Goal: Find specific page/section: Find specific page/section

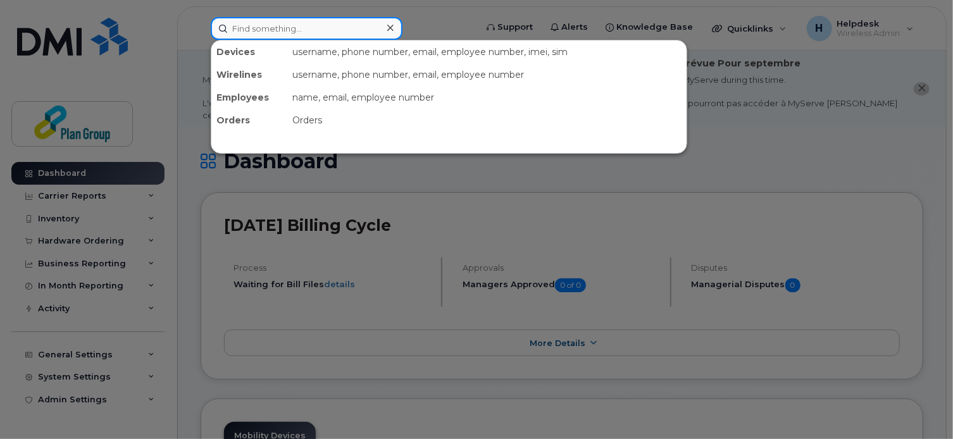
click at [342, 34] on input at bounding box center [307, 28] width 192 height 23
paste input "5873432852"
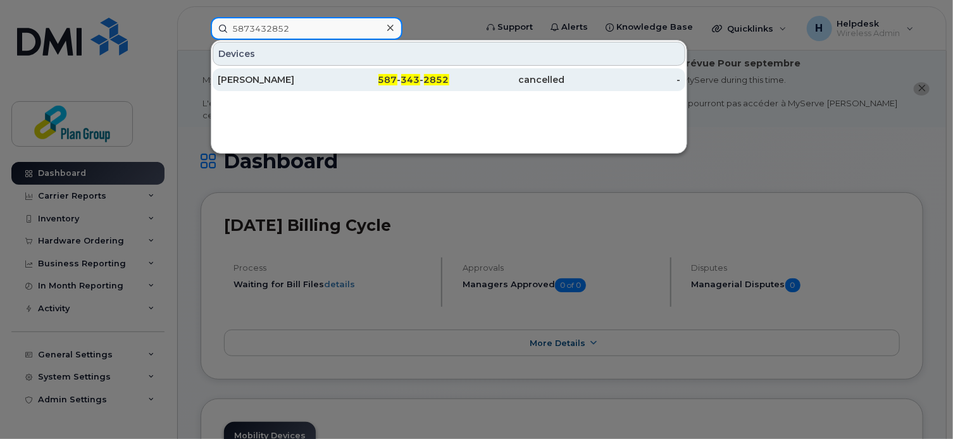
type input "5873432852"
click at [369, 89] on div "587 - 343 - 2852" at bounding box center [391, 79] width 116 height 23
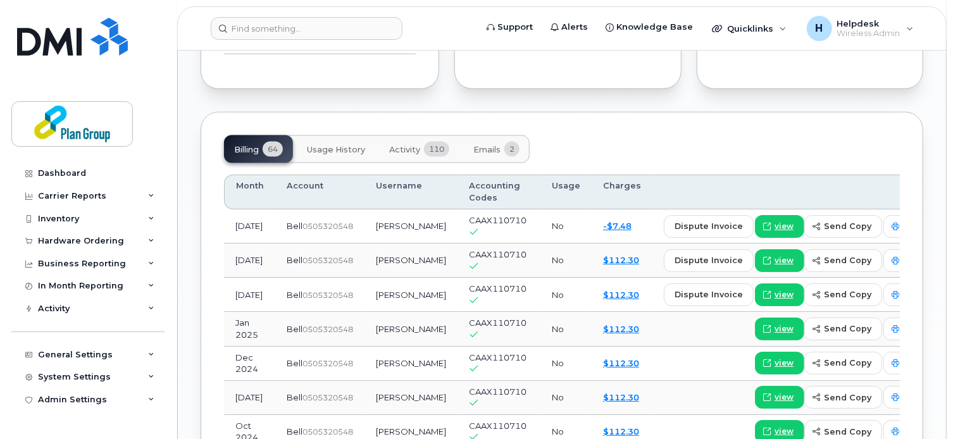
scroll to position [934, 0]
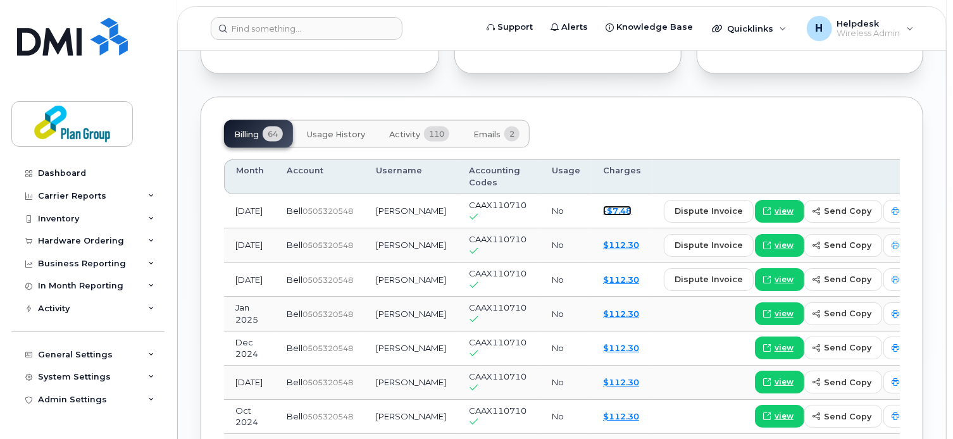
click at [603, 207] on link "-$7.48" at bounding box center [617, 211] width 28 height 10
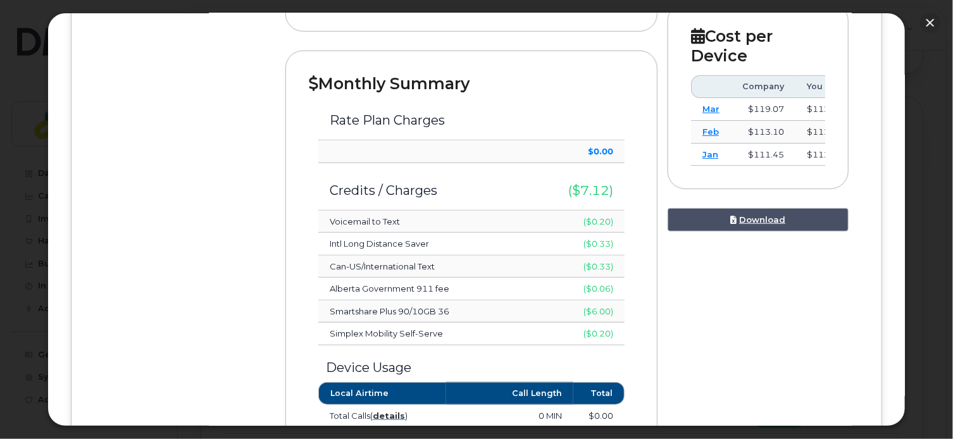
scroll to position [0, 0]
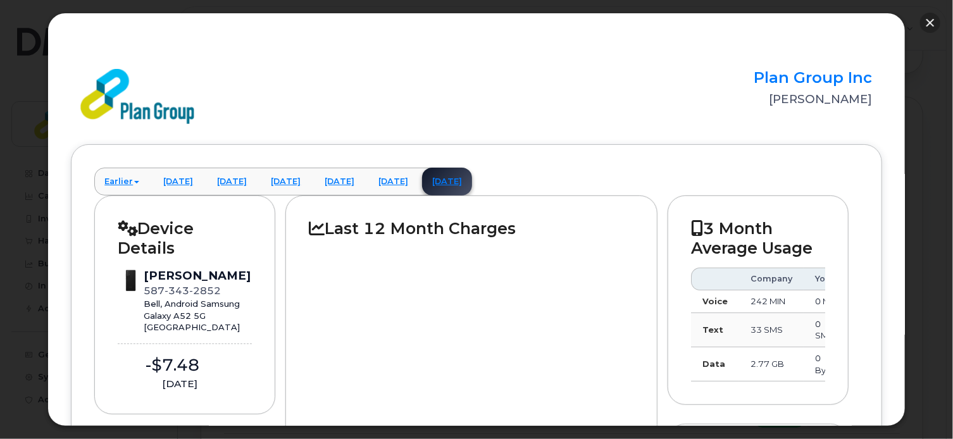
click at [931, 20] on button "button" at bounding box center [930, 23] width 20 height 20
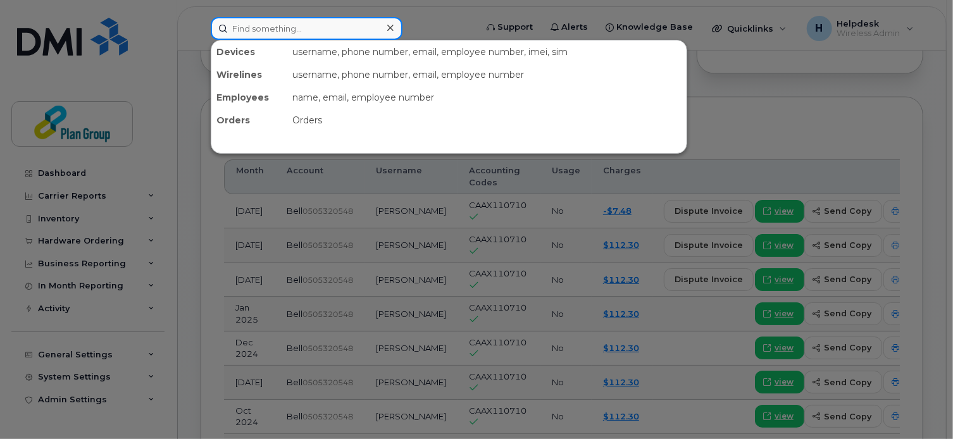
click at [352, 21] on input at bounding box center [307, 28] width 192 height 23
paste input "5193725796"
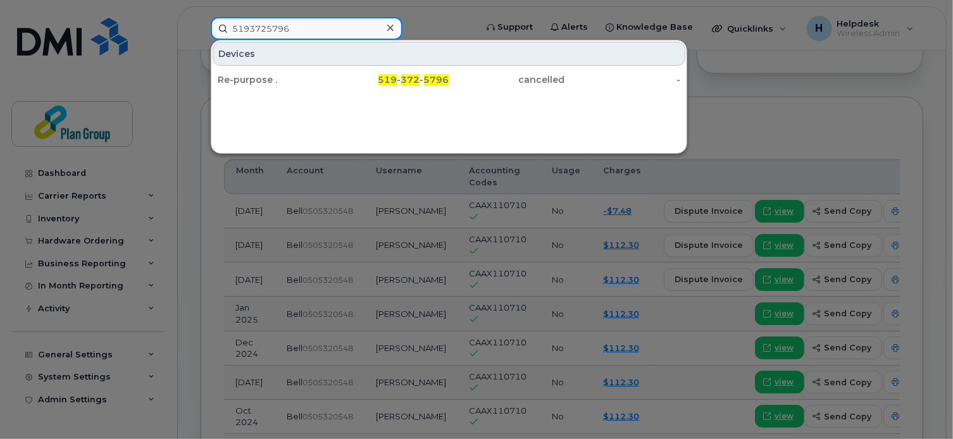
type input "5193725796"
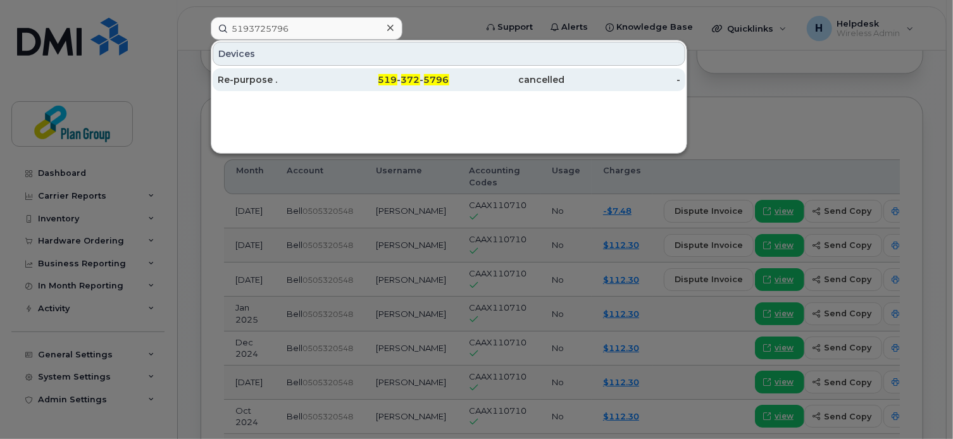
click at [350, 84] on div "519 - 372 - 5796" at bounding box center [391, 79] width 116 height 13
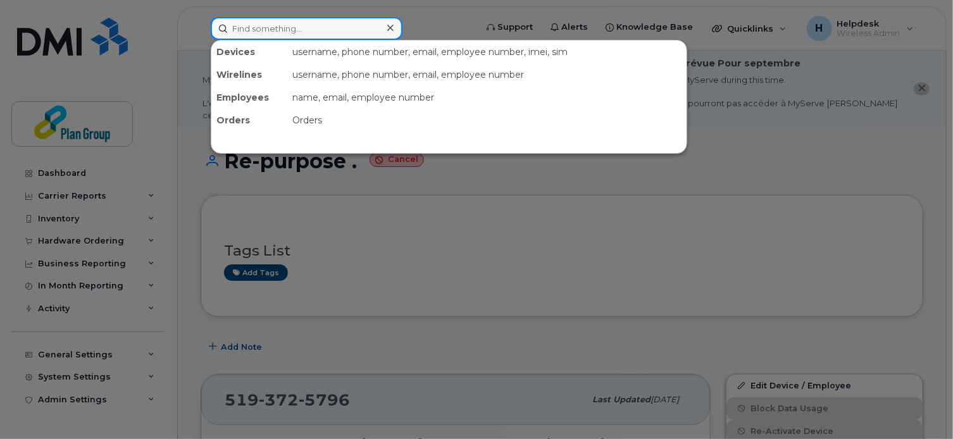
click at [367, 30] on input at bounding box center [307, 28] width 192 height 23
paste input "4165506892"
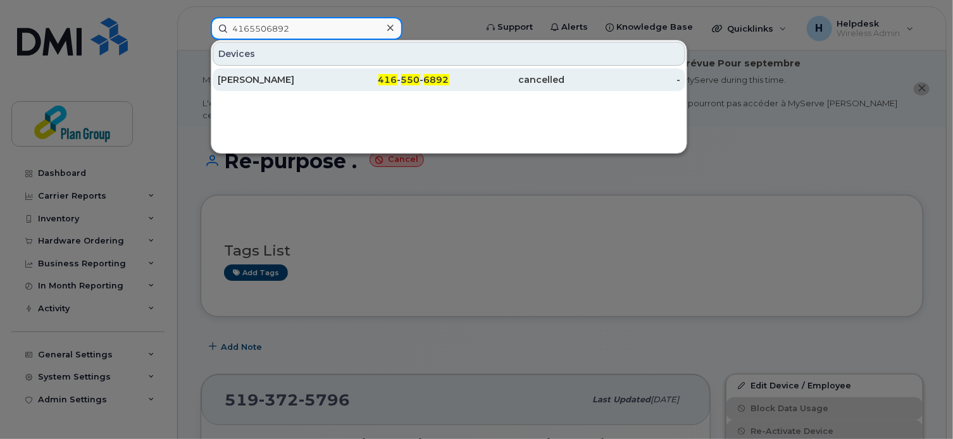
type input "4165506892"
click at [368, 82] on div "416 - 550 - 6892" at bounding box center [391, 79] width 116 height 13
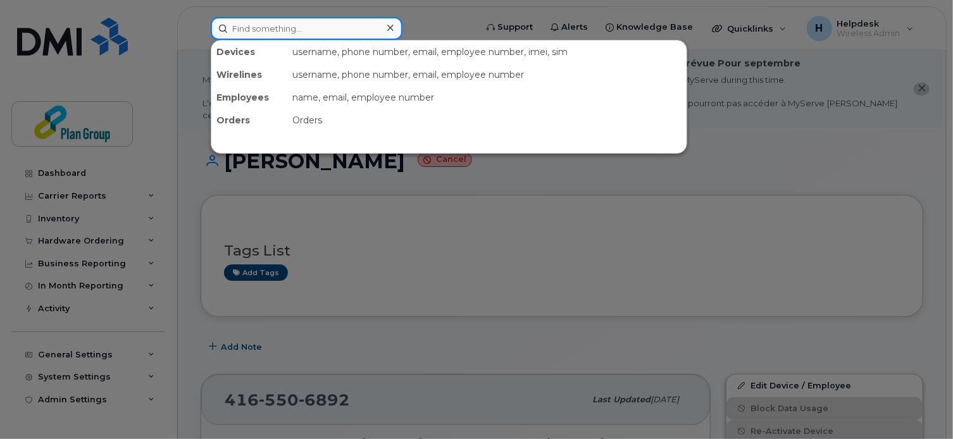
click at [359, 36] on input at bounding box center [307, 28] width 192 height 23
paste input "5194406514"
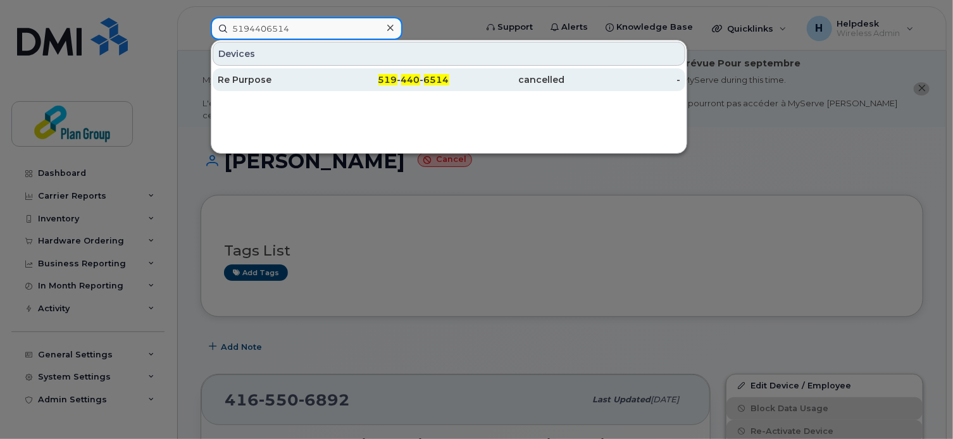
type input "5194406514"
click at [344, 81] on div "519 - 440 - 6514" at bounding box center [391, 79] width 116 height 13
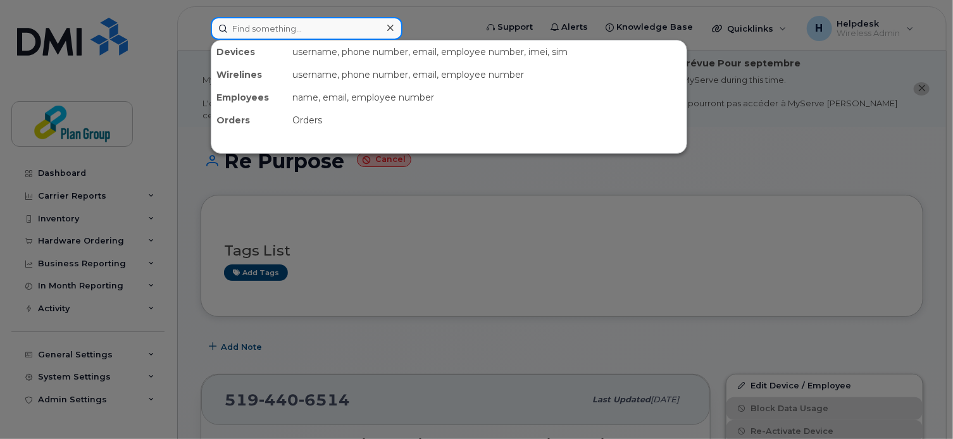
click at [302, 31] on input at bounding box center [307, 28] width 192 height 23
paste input "4167080464"
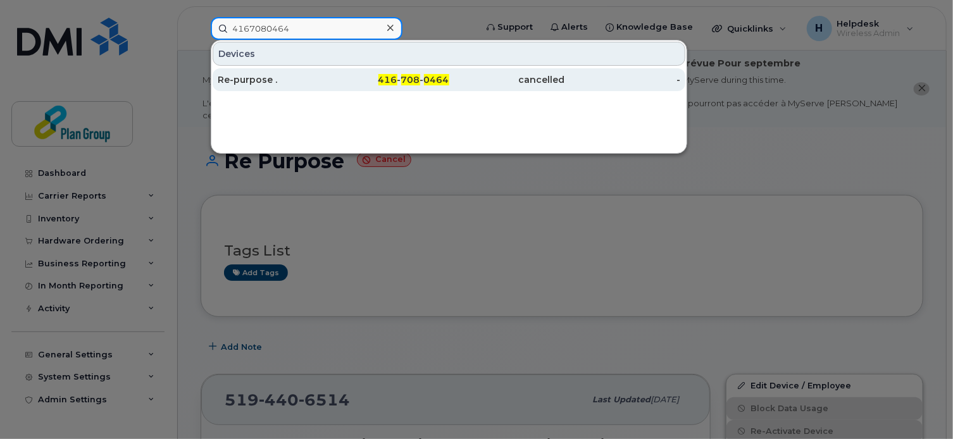
type input "4167080464"
click at [318, 82] on div "Re-purpose ." at bounding box center [276, 79] width 116 height 13
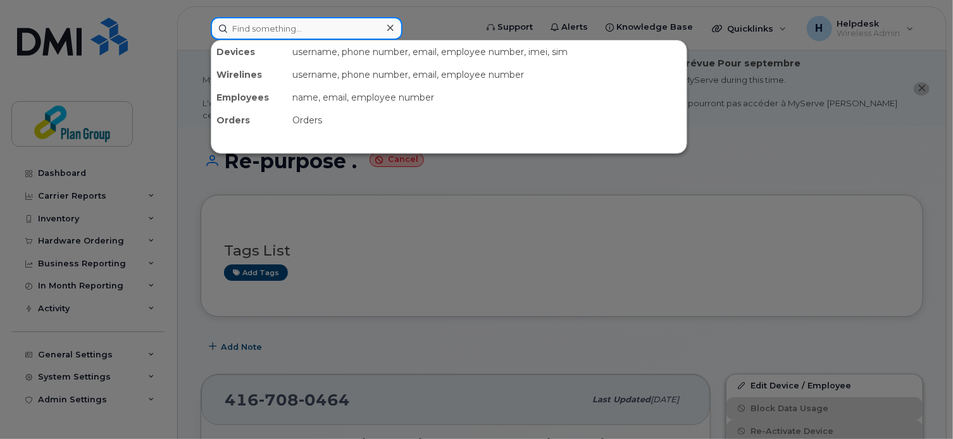
click at [331, 33] on input at bounding box center [307, 28] width 192 height 23
paste input "6473275940"
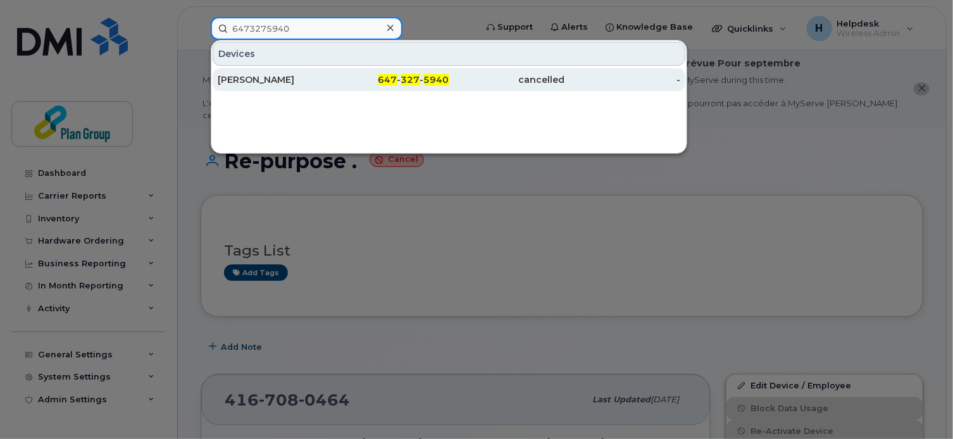
type input "6473275940"
click at [416, 76] on span "327" at bounding box center [410, 79] width 19 height 11
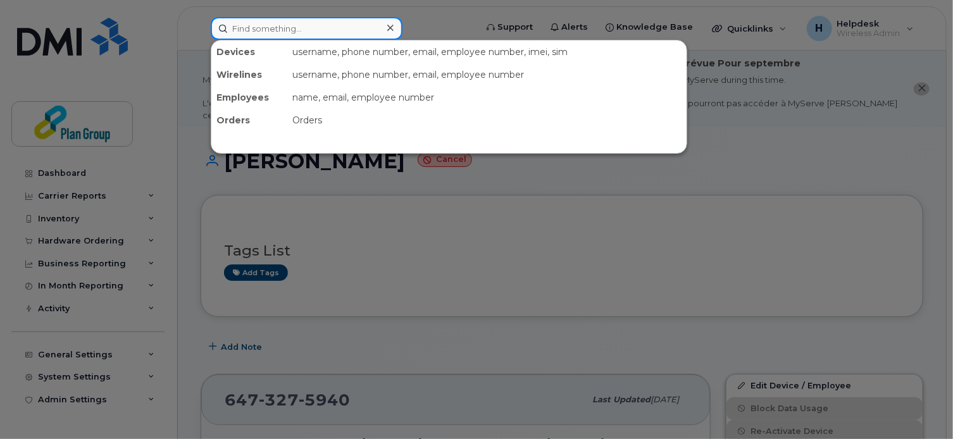
click at [352, 30] on input at bounding box center [307, 28] width 192 height 23
paste input "4165743763"
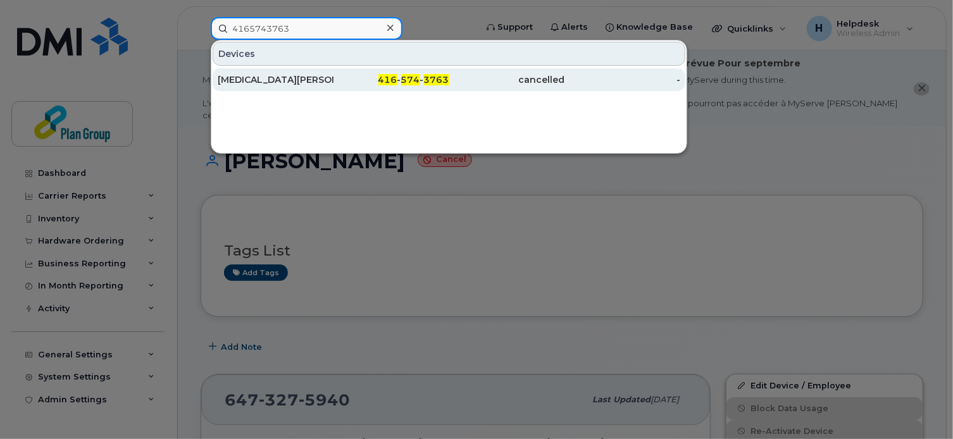
type input "4165743763"
click at [404, 69] on div "416 - 574 - 3763" at bounding box center [391, 79] width 116 height 23
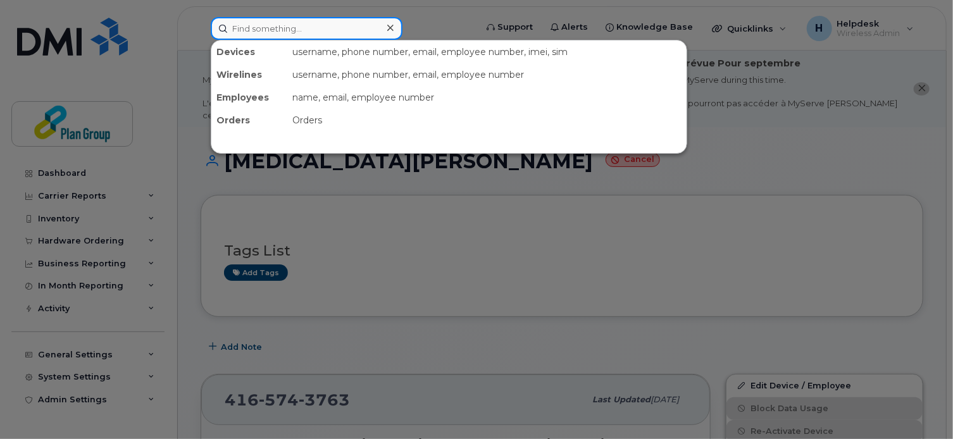
click at [376, 24] on input at bounding box center [307, 28] width 192 height 23
paste input "2893562296"
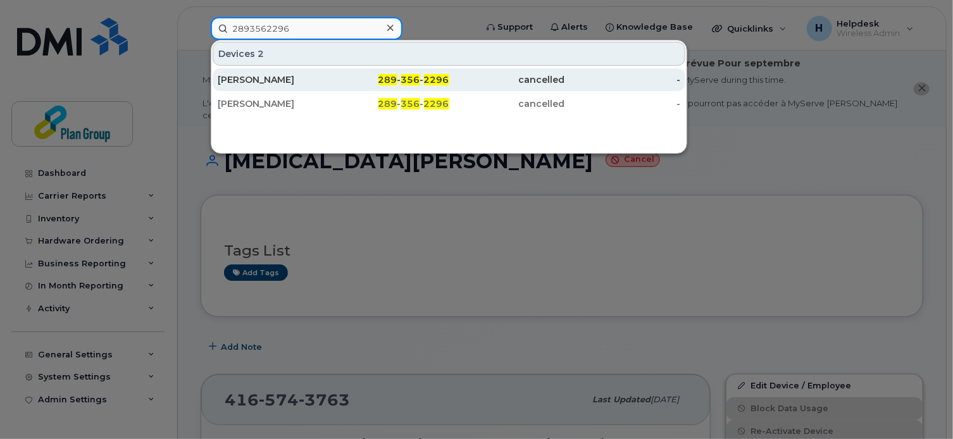
type input "2893562296"
click at [345, 85] on div "289 - 356 - 2296" at bounding box center [391, 79] width 116 height 13
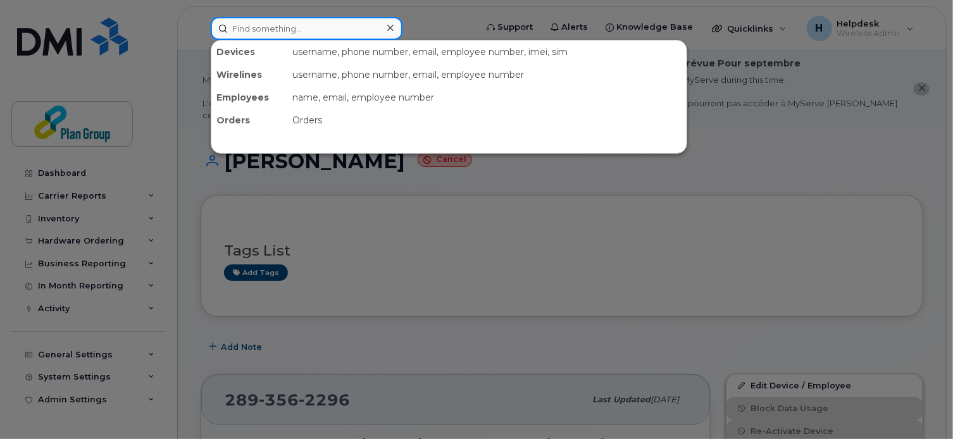
click at [331, 25] on input at bounding box center [307, 28] width 192 height 23
paste input "4373294180"
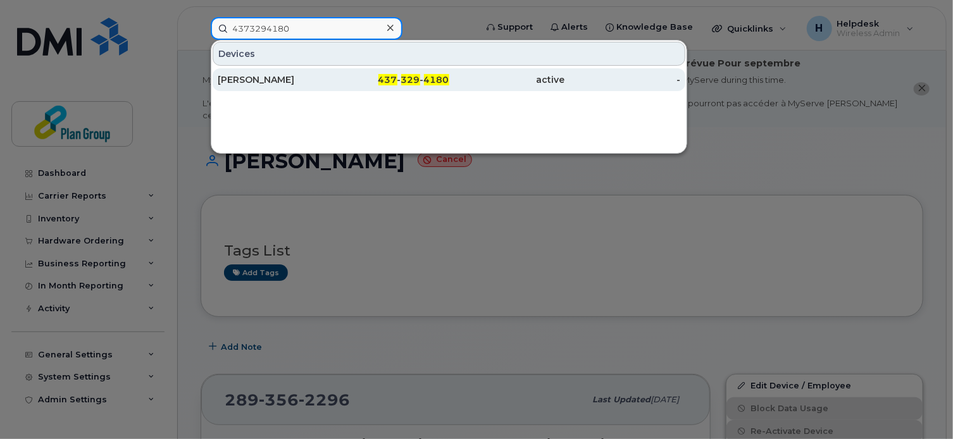
type input "4373294180"
click at [361, 71] on div "437 - 329 - 4180" at bounding box center [391, 79] width 116 height 23
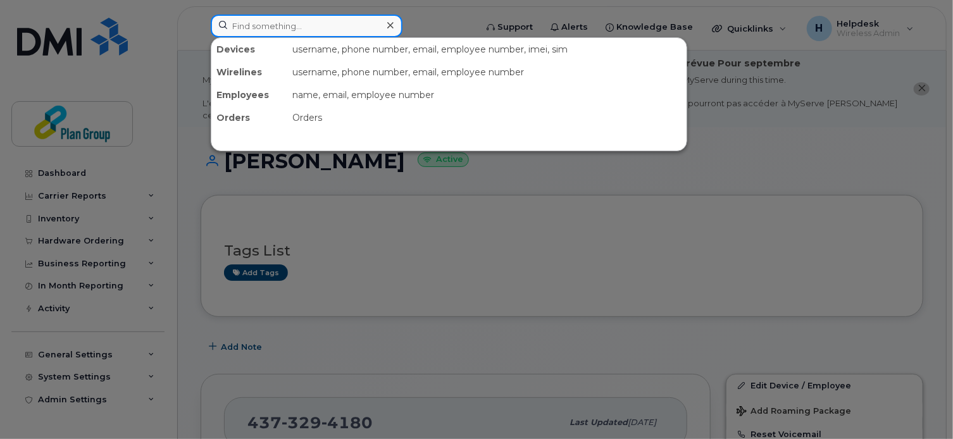
click at [343, 27] on input at bounding box center [307, 26] width 192 height 23
paste input "5195240912"
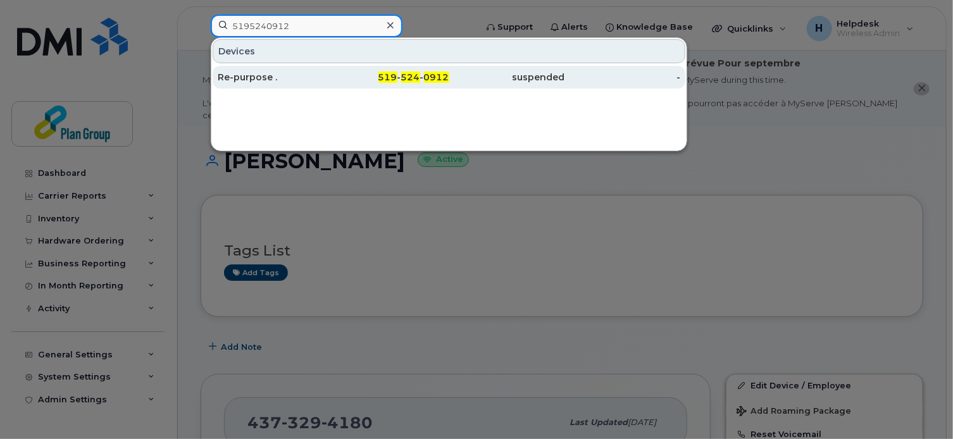
type input "5195240912"
click at [359, 71] on div "519 - 524 - 0912" at bounding box center [391, 77] width 116 height 13
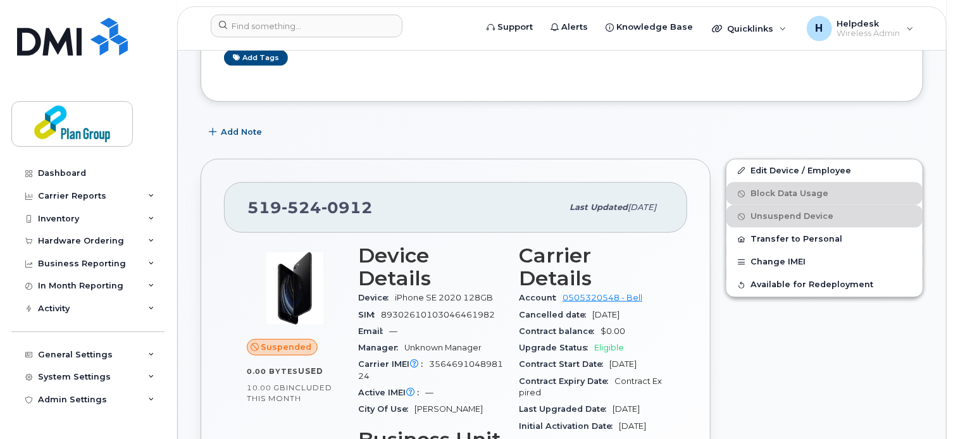
scroll to position [342, 0]
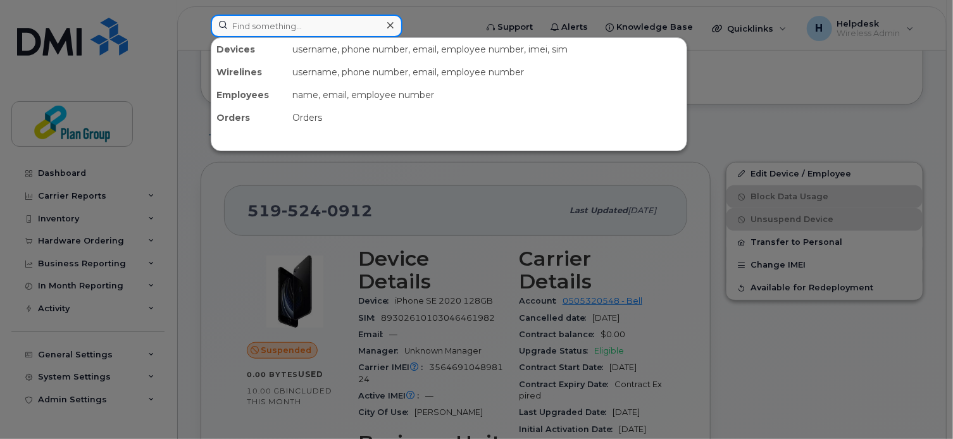
click at [281, 28] on input at bounding box center [307, 26] width 192 height 23
paste input "5195250263"
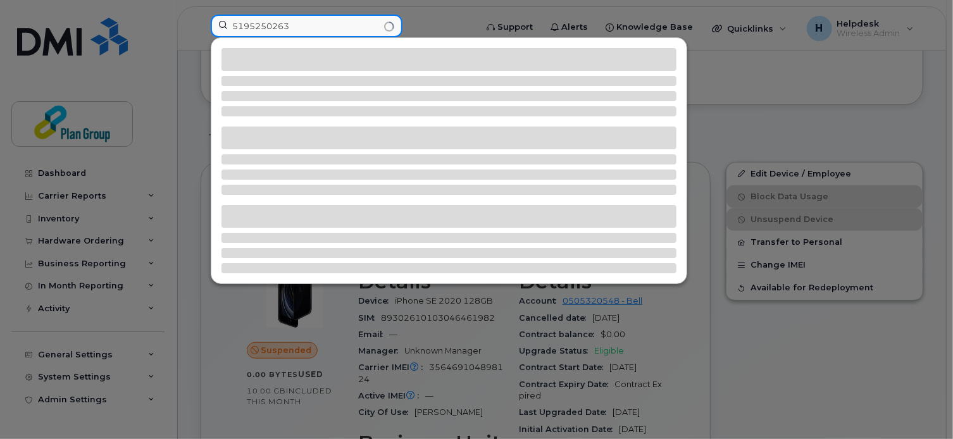
type input "5195250263"
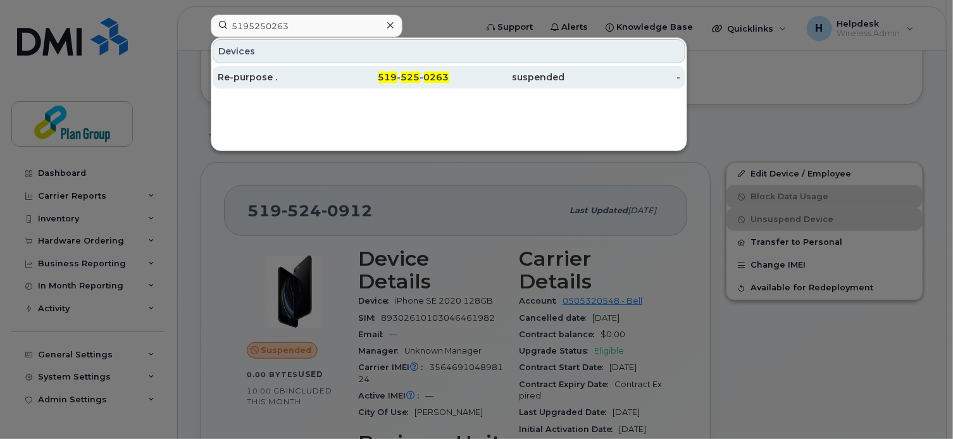
click at [314, 71] on div "Re-purpose ." at bounding box center [276, 77] width 116 height 13
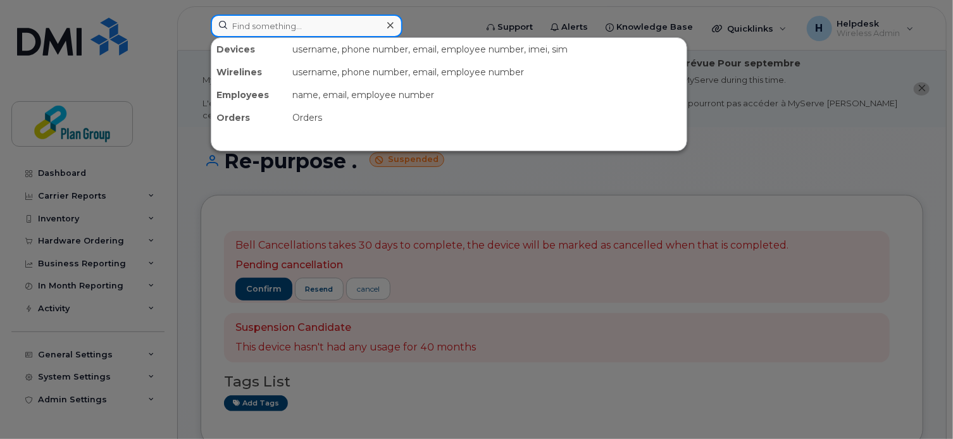
click at [353, 23] on input at bounding box center [307, 26] width 192 height 23
paste input "4169484206"
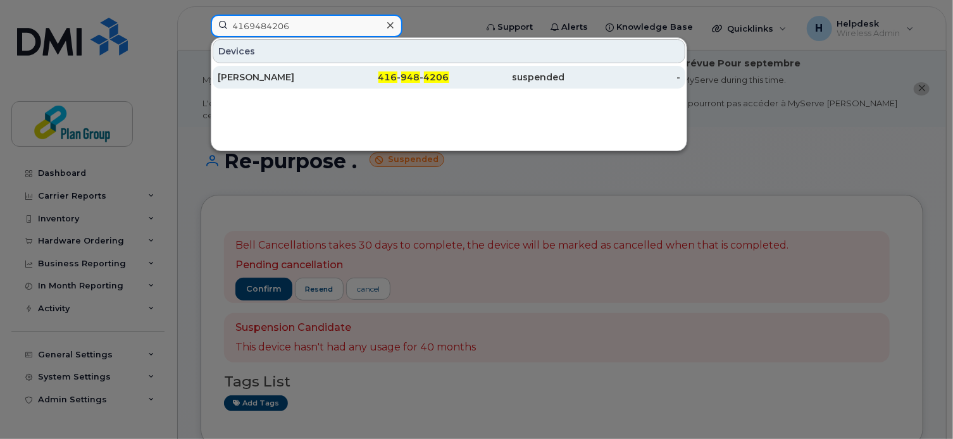
type input "4169484206"
click at [339, 71] on div "416 - 948 - 4206" at bounding box center [391, 77] width 116 height 13
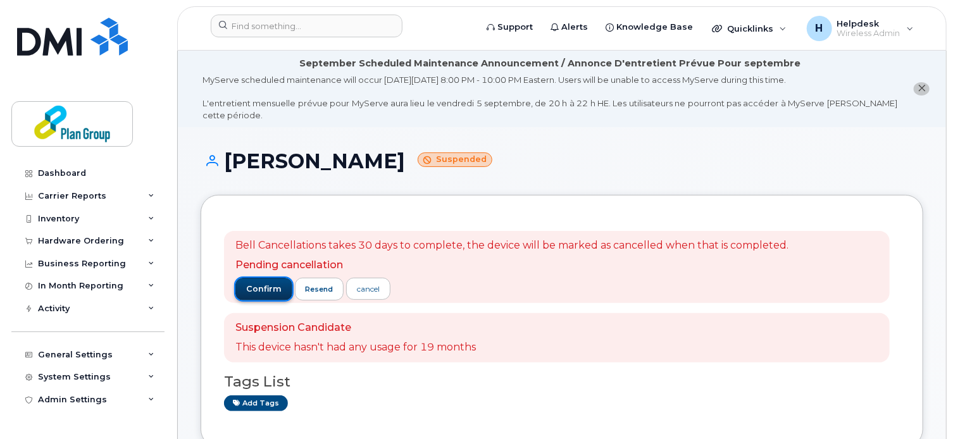
click at [273, 287] on span "confirm" at bounding box center [263, 288] width 35 height 11
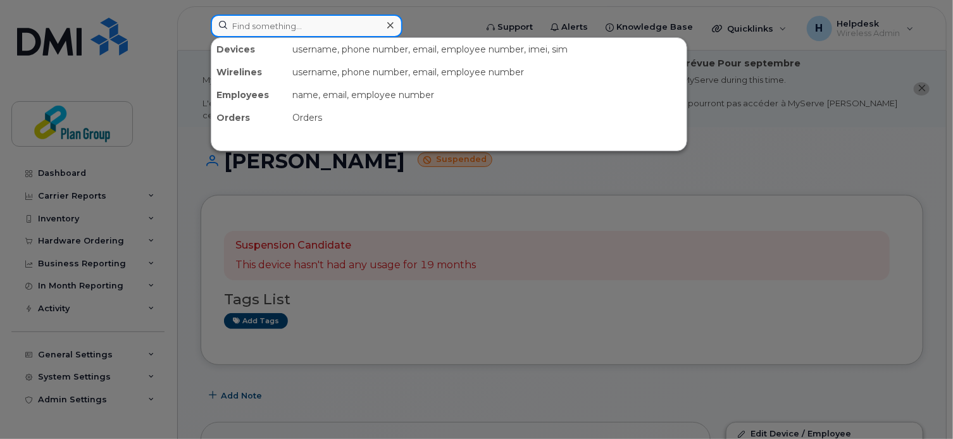
click at [357, 19] on input at bounding box center [307, 26] width 192 height 23
paste input "5195240912"
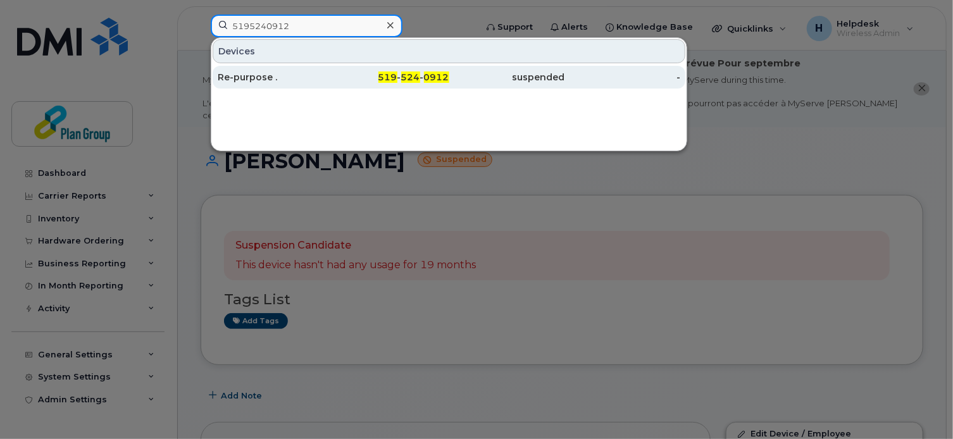
type input "5195240912"
click at [395, 73] on span "519" at bounding box center [387, 76] width 19 height 11
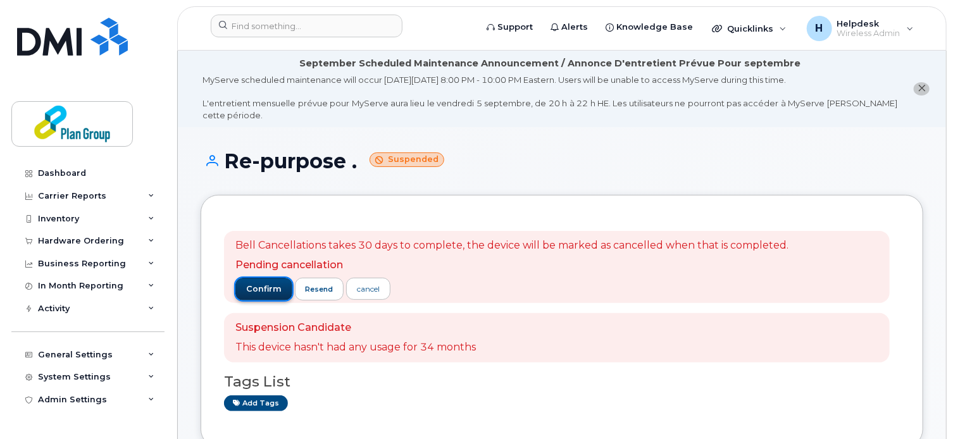
click at [262, 285] on span "confirm" at bounding box center [263, 288] width 35 height 11
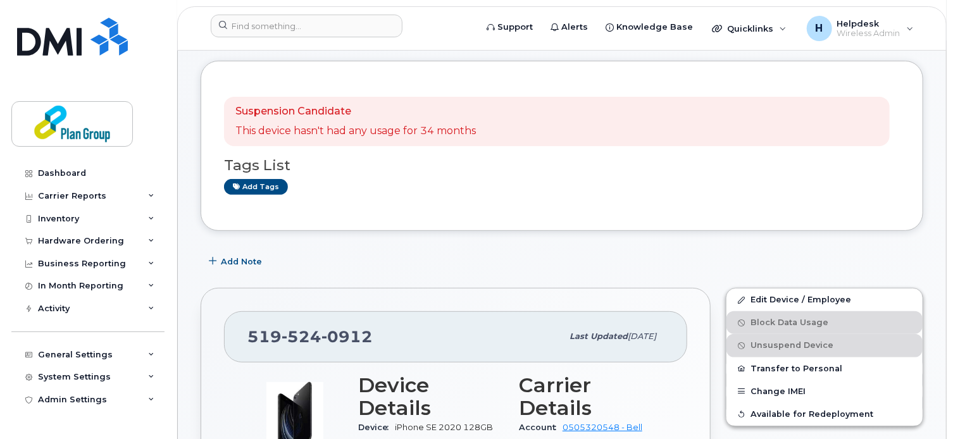
scroll to position [102, 0]
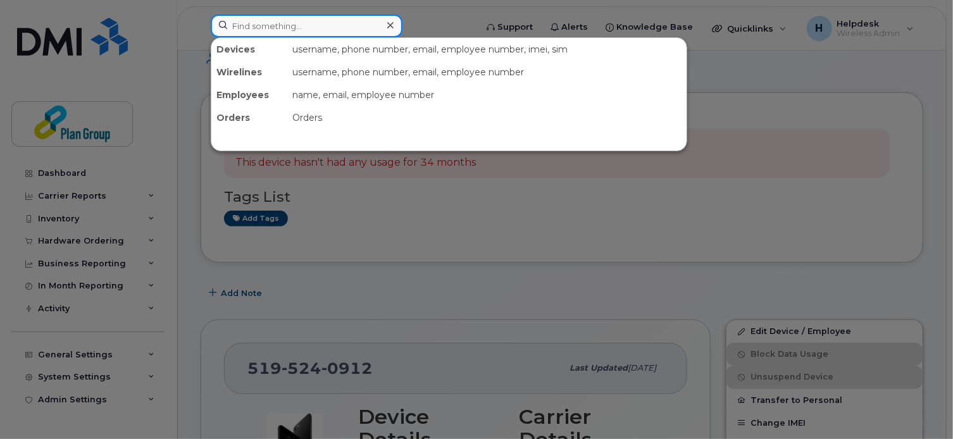
click at [335, 18] on input at bounding box center [307, 26] width 192 height 23
paste input "4169484206"
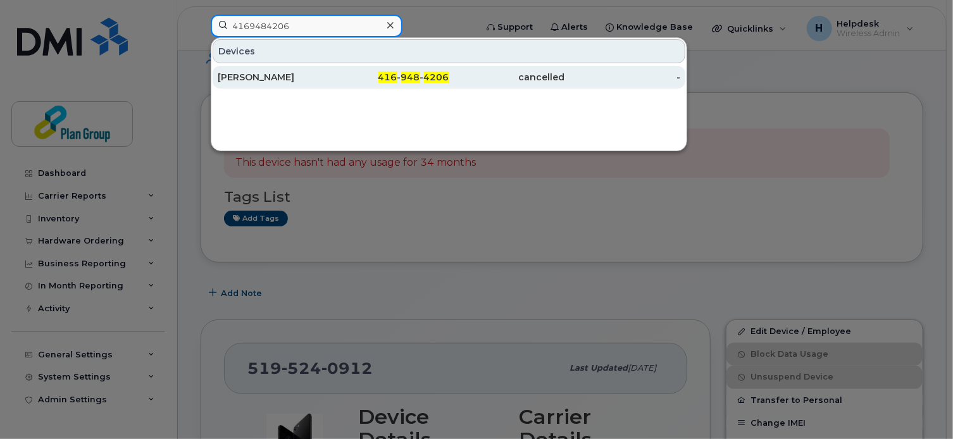
type input "4169484206"
click at [357, 71] on div "416 - 948 - 4206" at bounding box center [391, 77] width 116 height 13
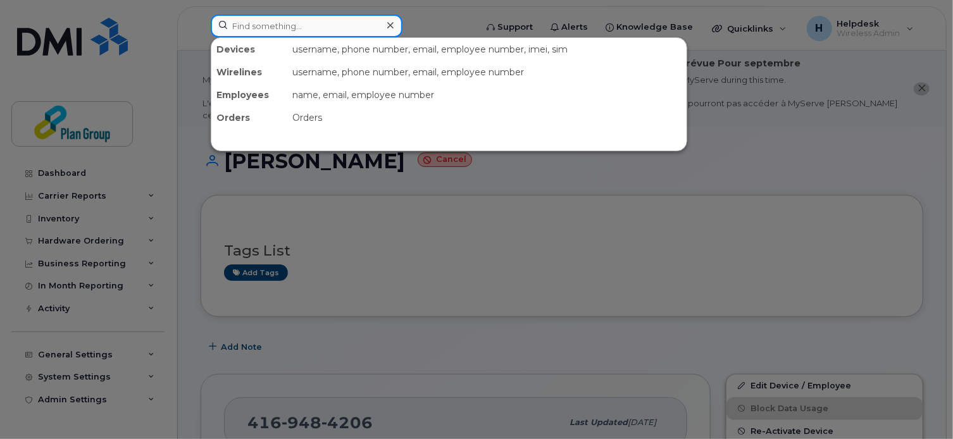
click at [354, 22] on input at bounding box center [307, 26] width 192 height 23
paste input "5195250263"
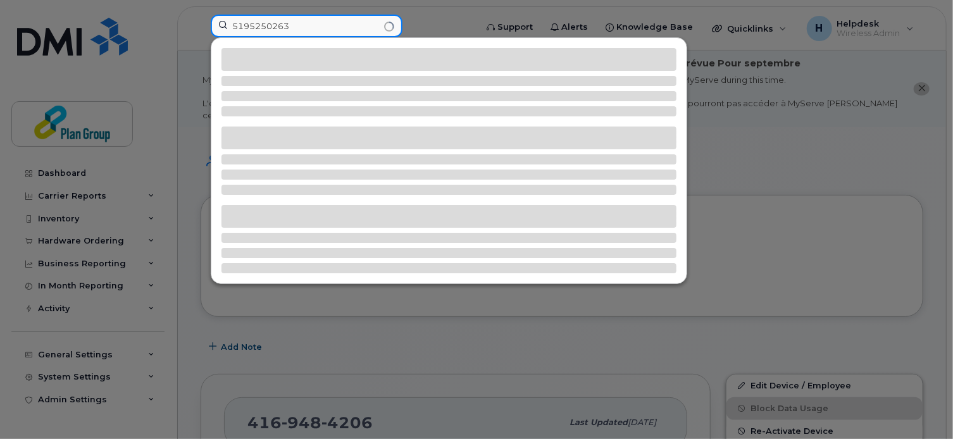
type input "5195250263"
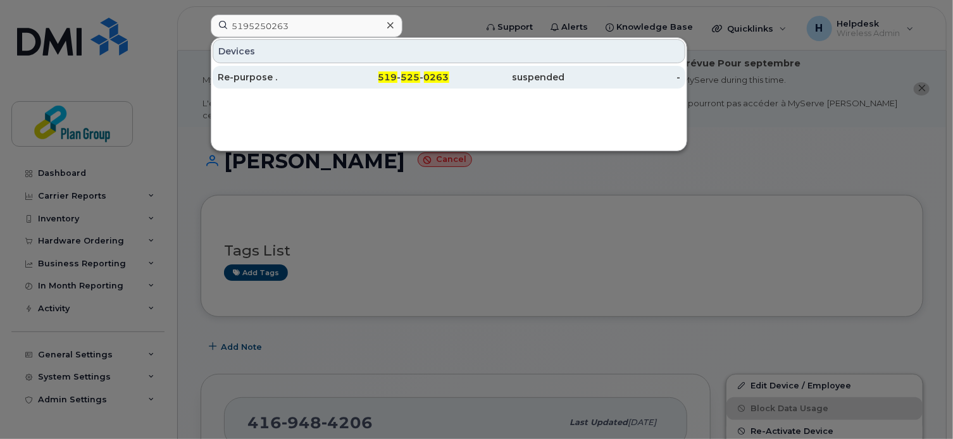
click at [472, 71] on div "suspended" at bounding box center [507, 77] width 116 height 13
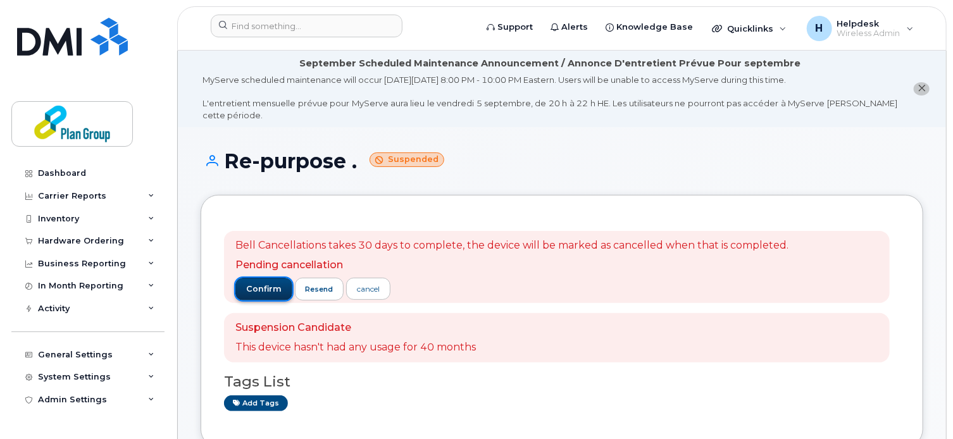
click at [253, 294] on span "confirm" at bounding box center [263, 288] width 35 height 11
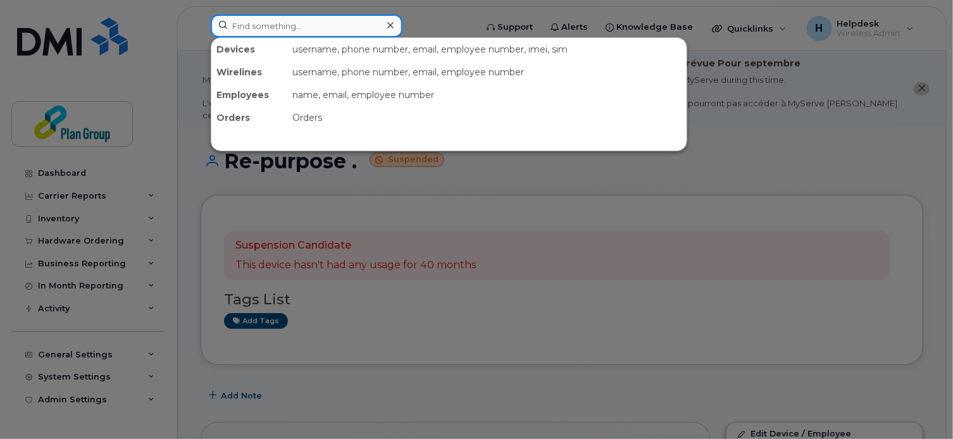
click at [337, 36] on input at bounding box center [307, 26] width 192 height 23
paste input "5195240912"
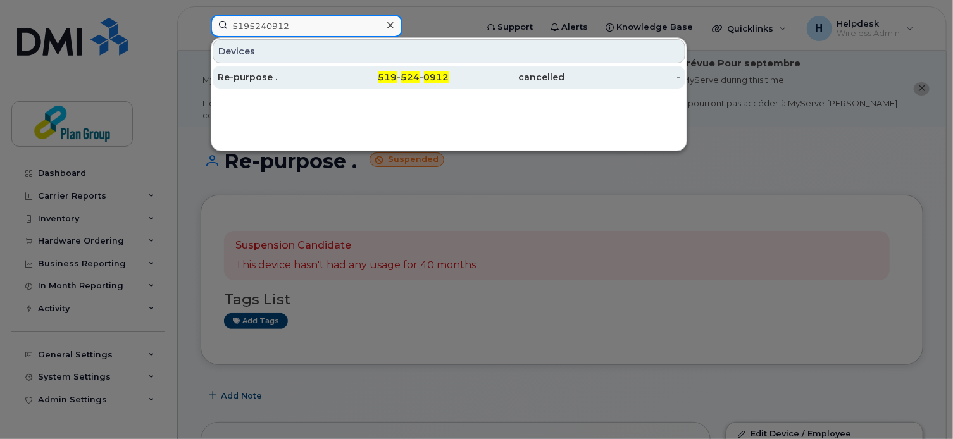
type input "5195240912"
click at [377, 82] on div "519 - 524 - 0912" at bounding box center [391, 77] width 116 height 13
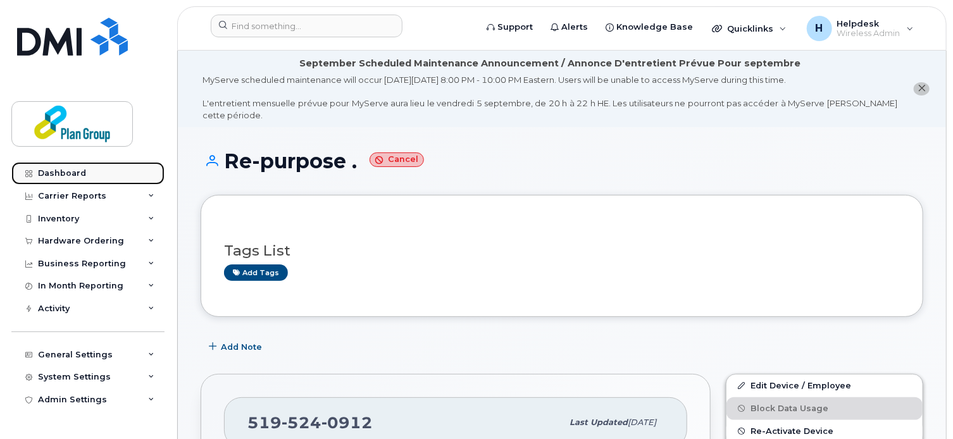
click at [92, 168] on link "Dashboard" at bounding box center [87, 173] width 153 height 23
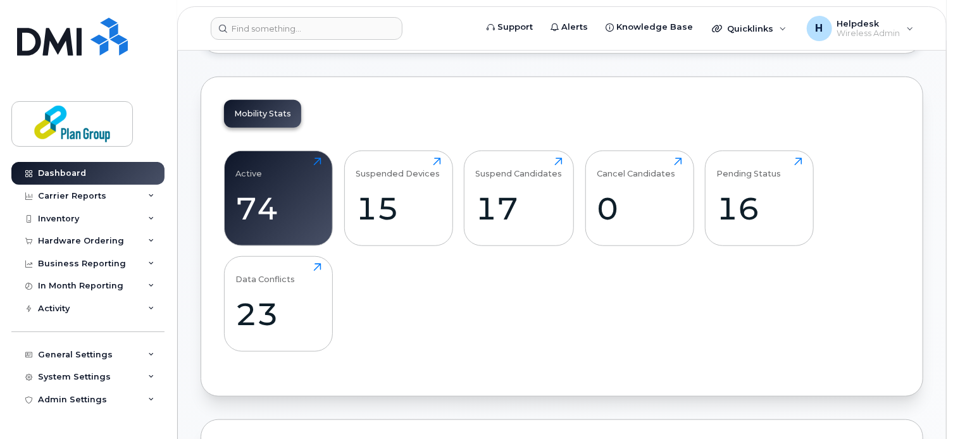
scroll to position [398, 0]
click at [753, 191] on div "16" at bounding box center [759, 207] width 85 height 37
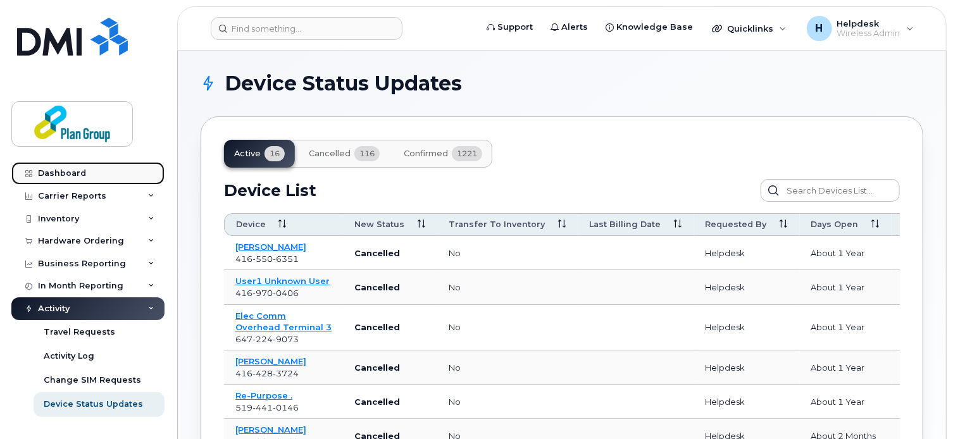
click at [75, 179] on link "Dashboard" at bounding box center [87, 173] width 153 height 23
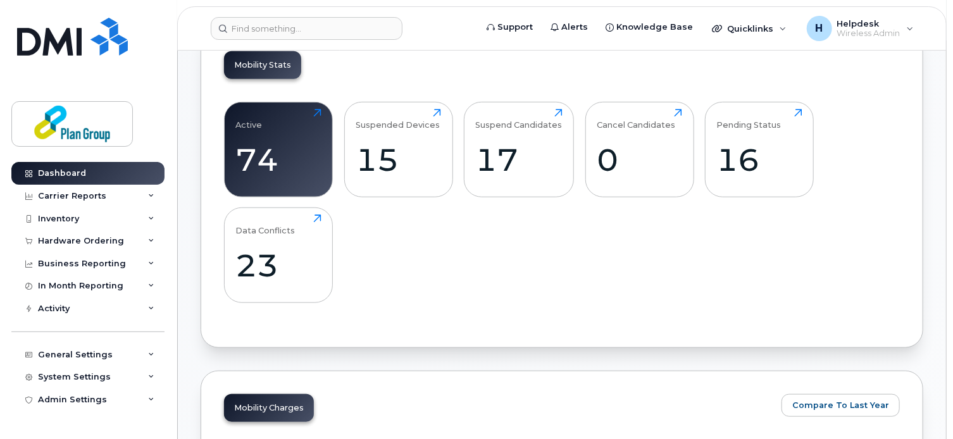
scroll to position [448, 0]
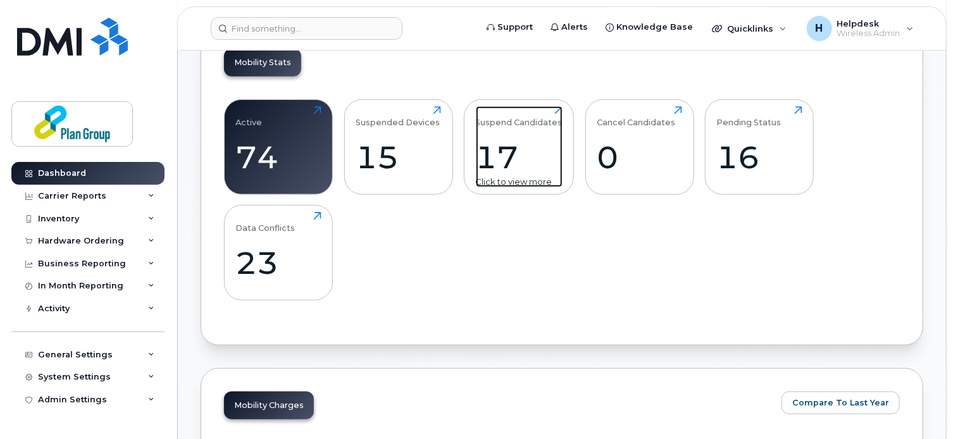
click at [534, 150] on div "17" at bounding box center [519, 157] width 87 height 37
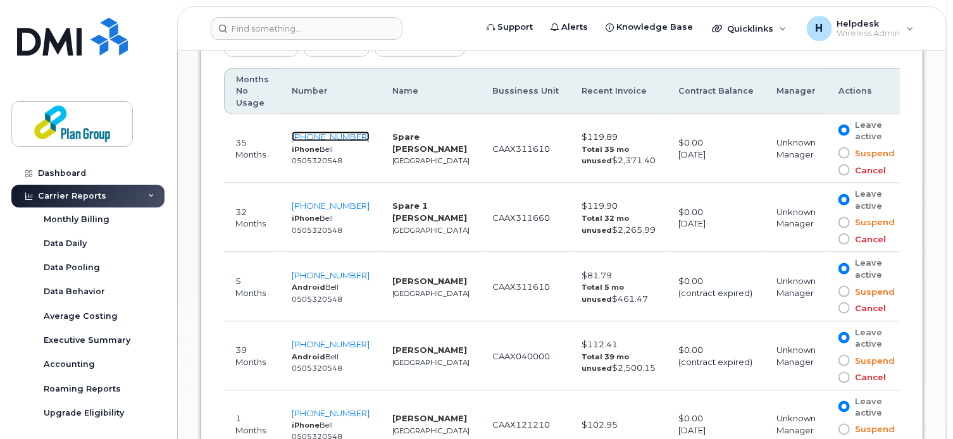
scroll to position [767, 0]
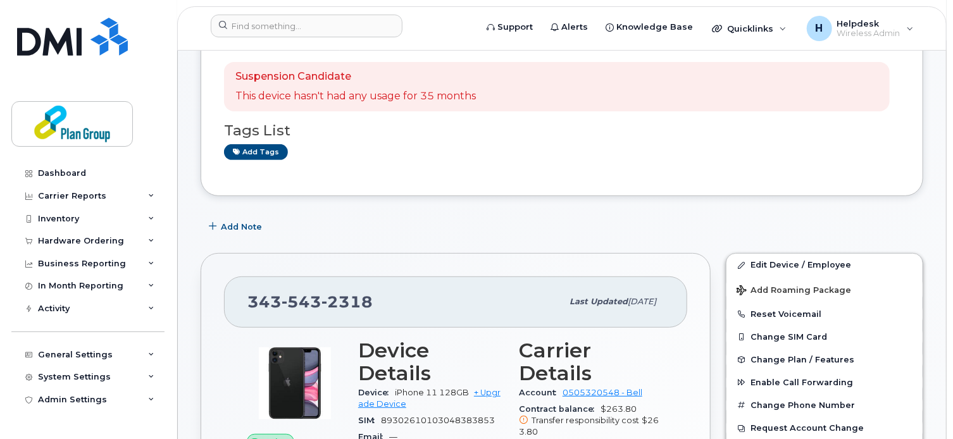
scroll to position [176, 0]
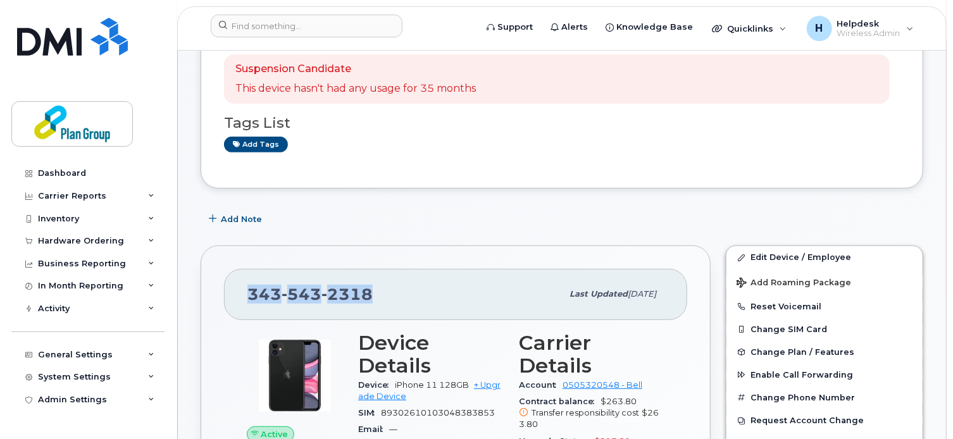
drag, startPoint x: 371, startPoint y: 295, endPoint x: 233, endPoint y: 292, distance: 137.9
click at [233, 292] on div "[PHONE_NUMBER] Last updated [DATE]" at bounding box center [455, 294] width 463 height 51
copy span "[PHONE_NUMBER]"
